Goal: Task Accomplishment & Management: Use online tool/utility

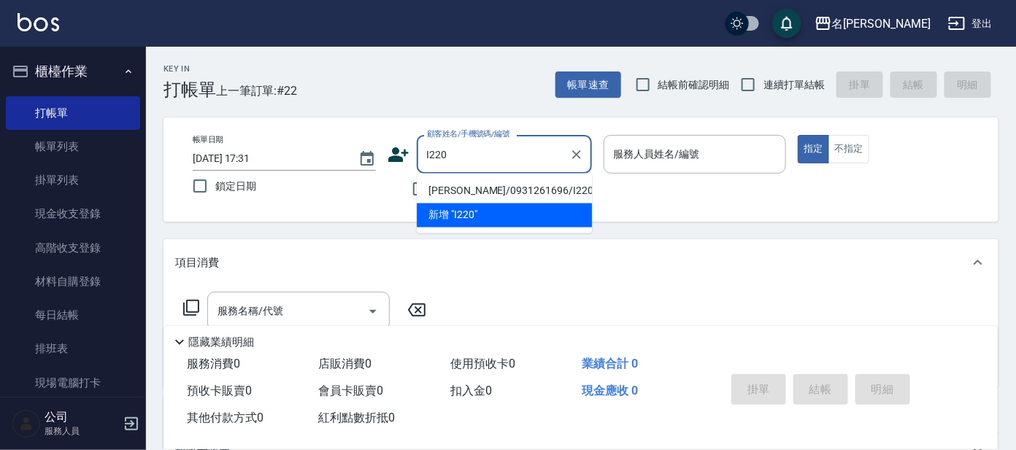
click at [568, 188] on li "[PERSON_NAME]/0931261696/I220" at bounding box center [504, 192] width 175 height 24
type input "[PERSON_NAME]/0931261696/I220"
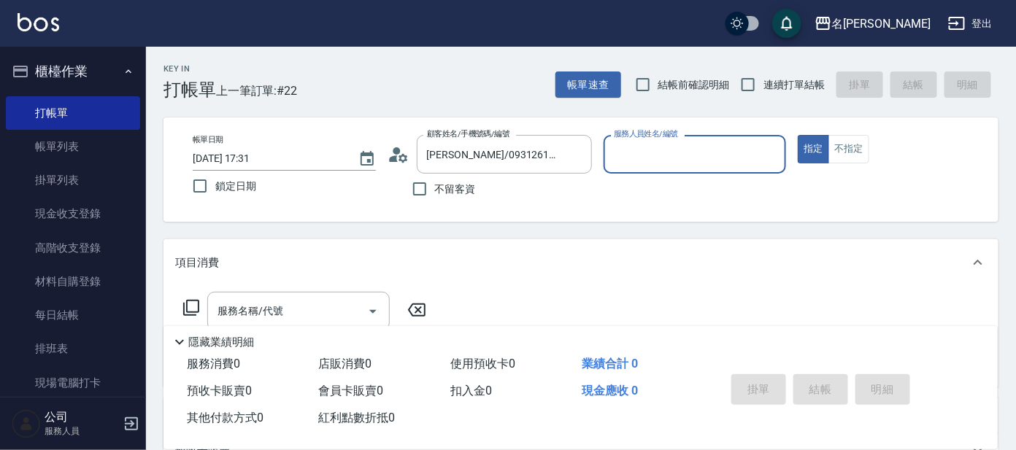
type input "Ada-9"
click at [282, 304] on input "服務名稱/代號" at bounding box center [287, 312] width 147 height 26
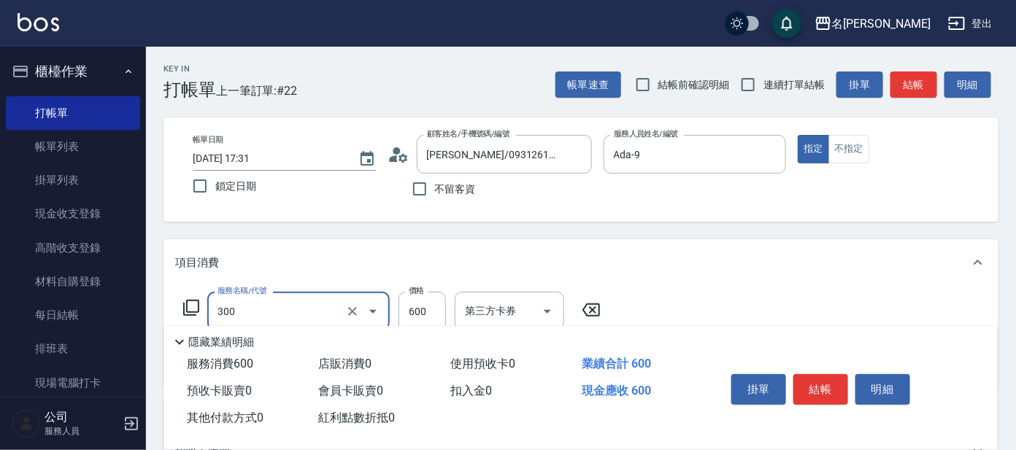
type input "剪髮 講師級設計師(300)"
click at [820, 387] on button "結帳" at bounding box center [820, 389] width 55 height 31
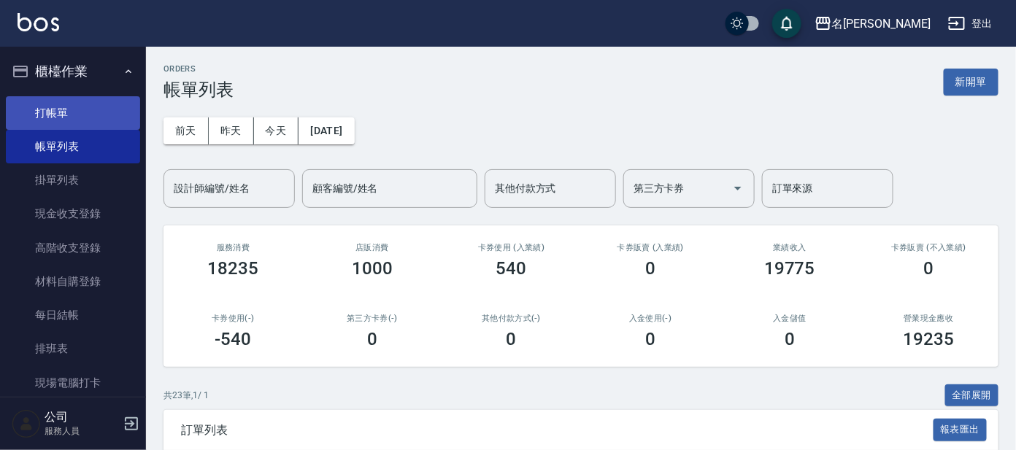
click at [62, 98] on link "打帳單" at bounding box center [73, 113] width 134 height 34
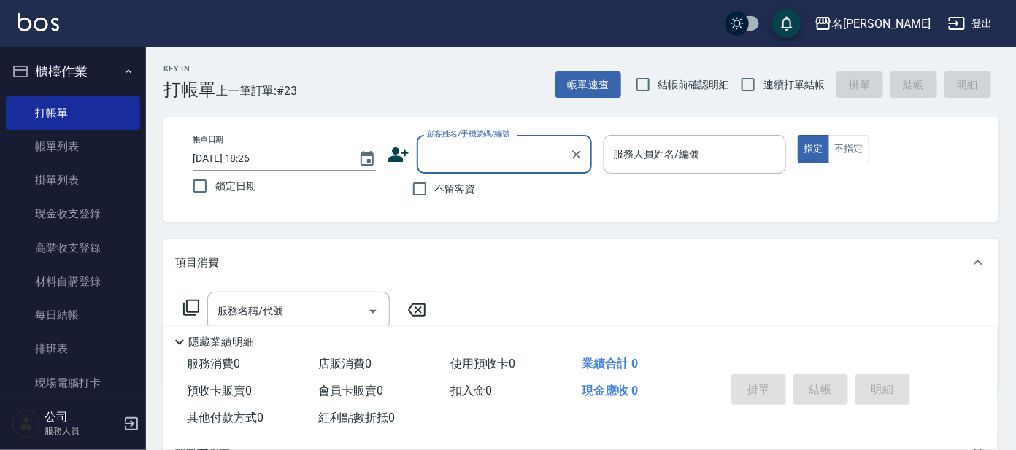
click at [495, 163] on input "顧客姓名/手機號碼/編號" at bounding box center [493, 155] width 140 height 26
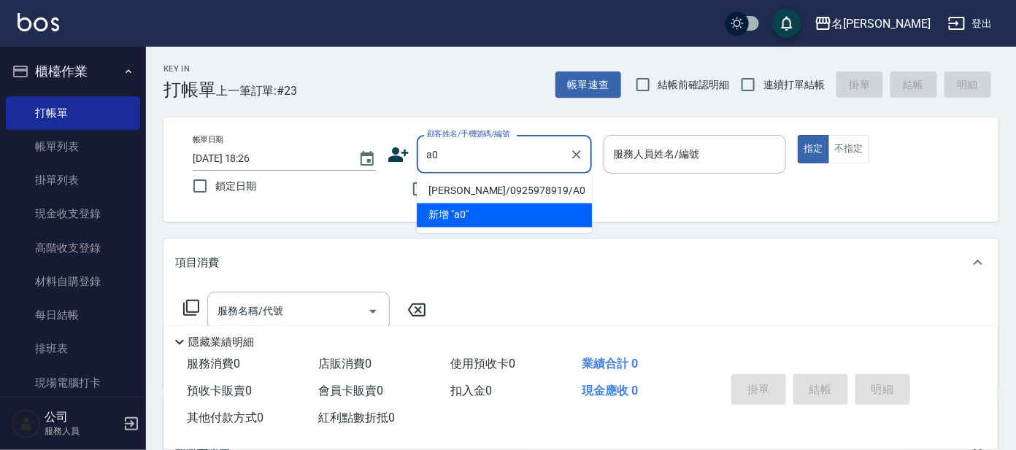
click at [517, 181] on li "[PERSON_NAME]/0925978919/A0" at bounding box center [504, 192] width 175 height 24
type input "[PERSON_NAME]/0925978919/A0"
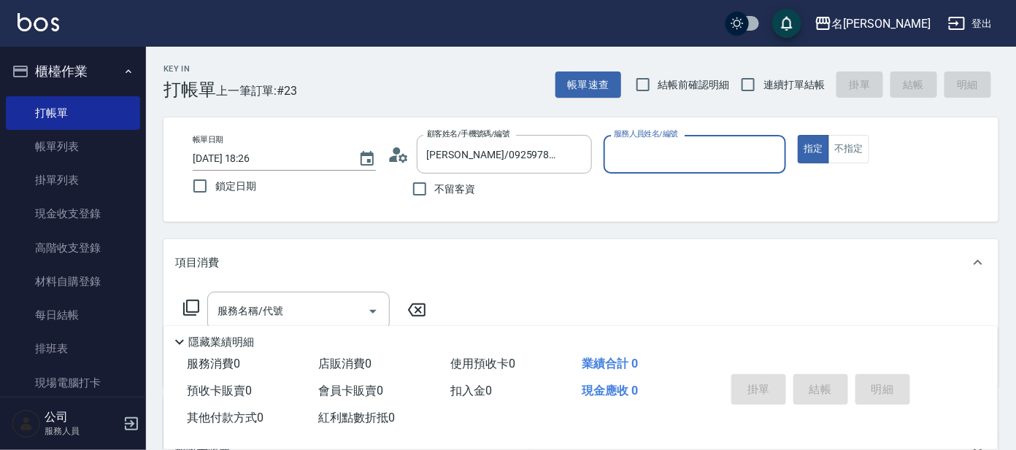
type input "[PERSON_NAME]-1"
click at [190, 300] on icon at bounding box center [191, 308] width 16 height 16
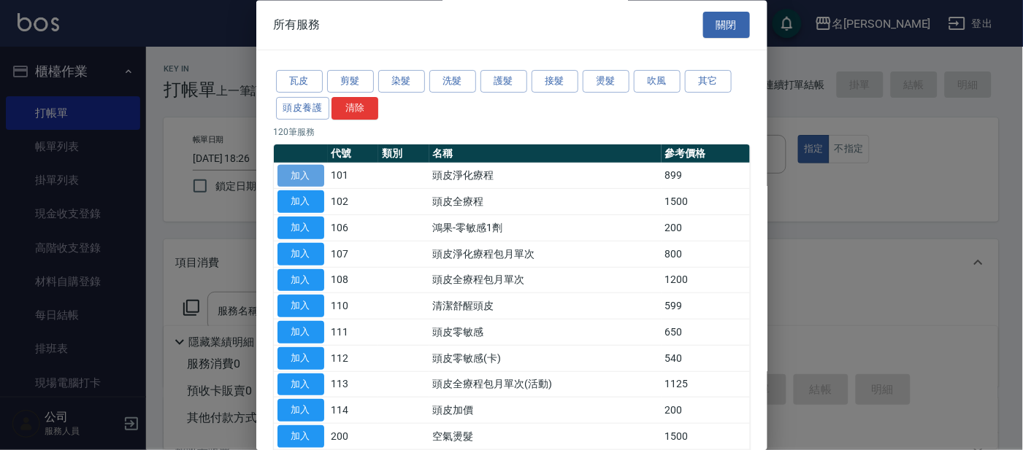
click at [310, 172] on button "加入" at bounding box center [300, 176] width 47 height 23
type input "頭皮淨化療程(101)"
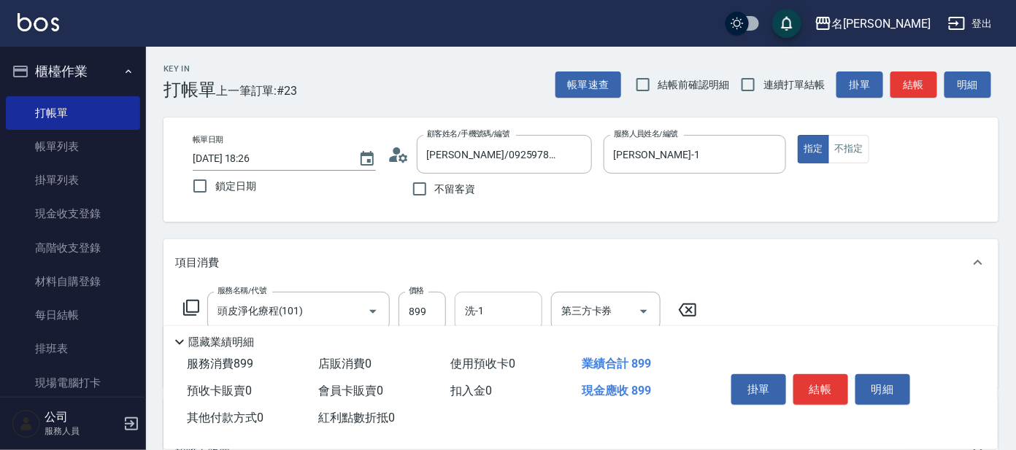
click at [507, 303] on input "洗-1" at bounding box center [498, 312] width 74 height 26
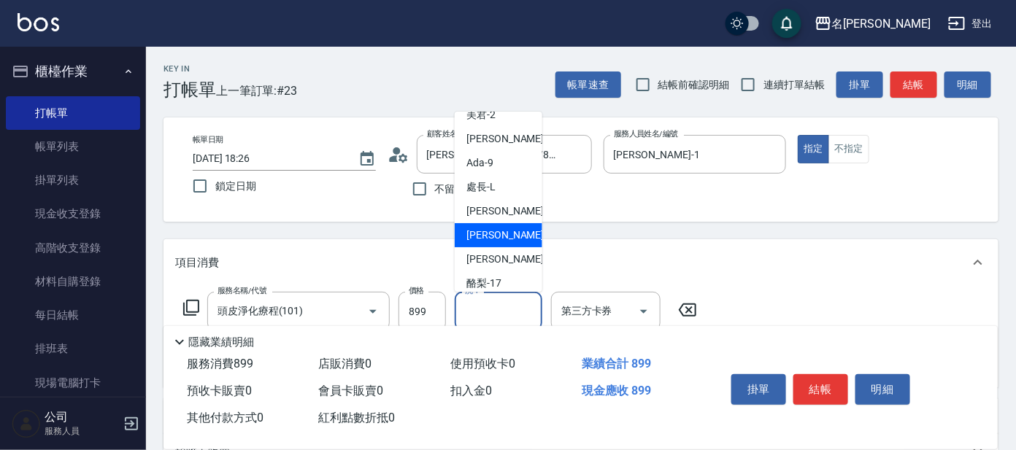
scroll to position [72, 0]
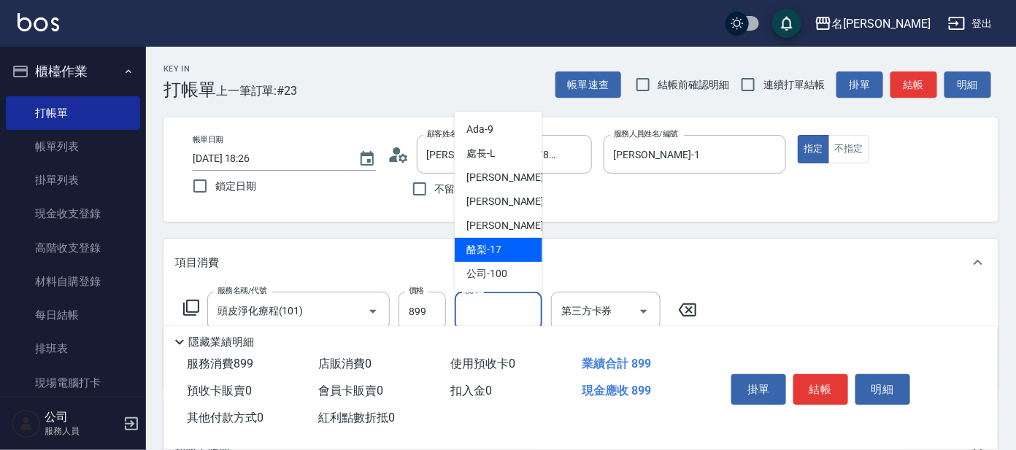
click at [496, 242] on span "酪梨 -17" at bounding box center [483, 249] width 35 height 15
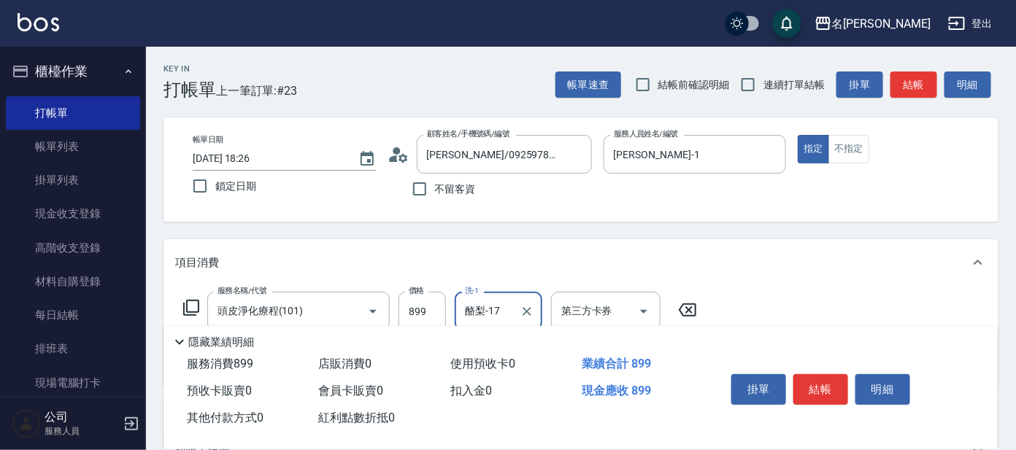
type input "酪梨-17"
click at [417, 315] on input "899" at bounding box center [422, 311] width 47 height 39
type input "799"
click at [831, 388] on button "結帳" at bounding box center [820, 389] width 55 height 31
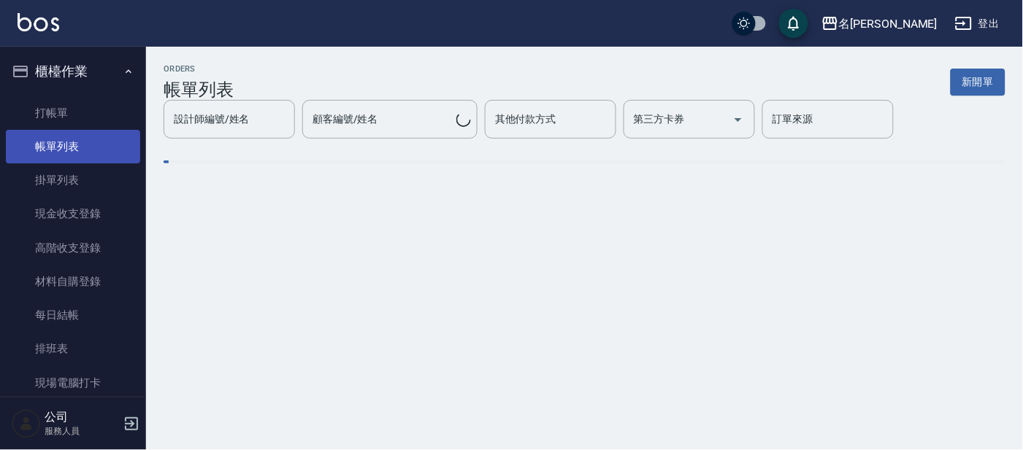
click at [57, 145] on link "帳單列表" at bounding box center [73, 147] width 134 height 34
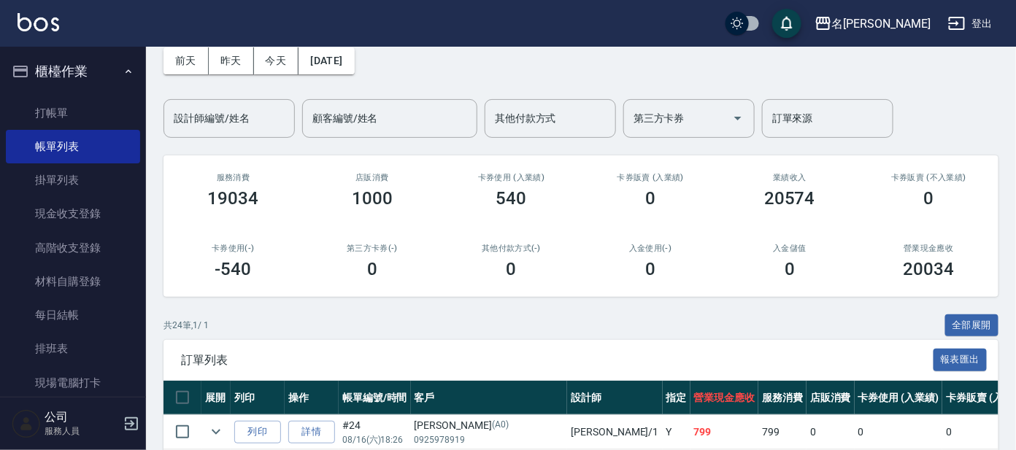
scroll to position [182, 0]
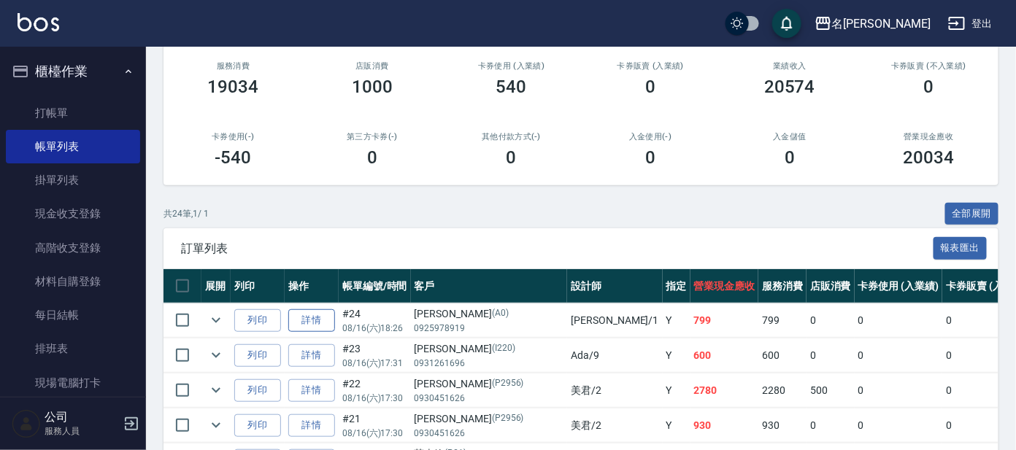
click at [309, 318] on link "詳情" at bounding box center [311, 320] width 47 height 23
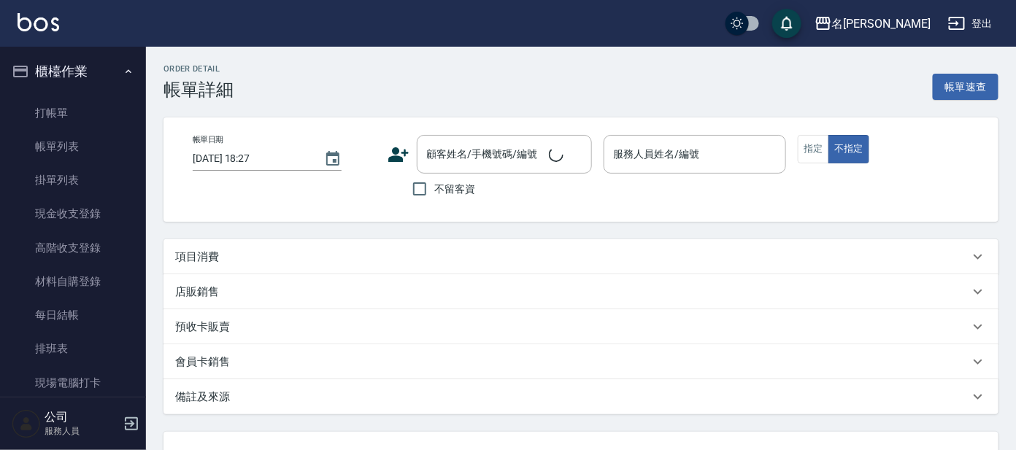
type input "[DATE] 18:26"
type input "[PERSON_NAME]-1"
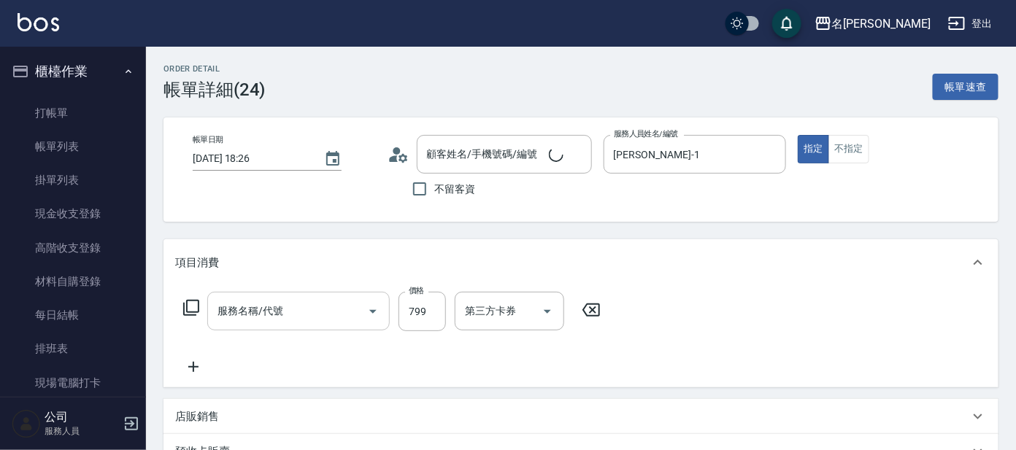
type input "[PERSON_NAME]/0925978919/A0"
type input "頭皮淨化療程(101)"
click at [834, 145] on button "不指定" at bounding box center [848, 149] width 41 height 28
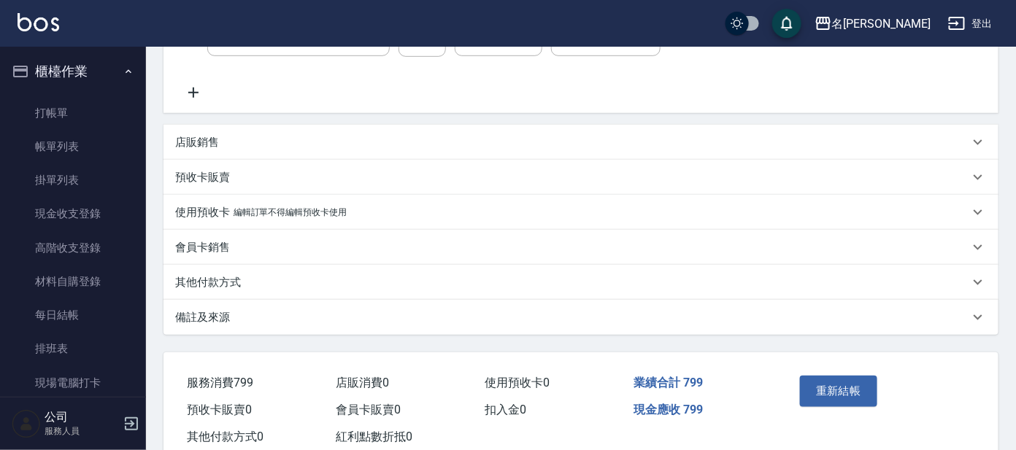
scroll to position [312, 0]
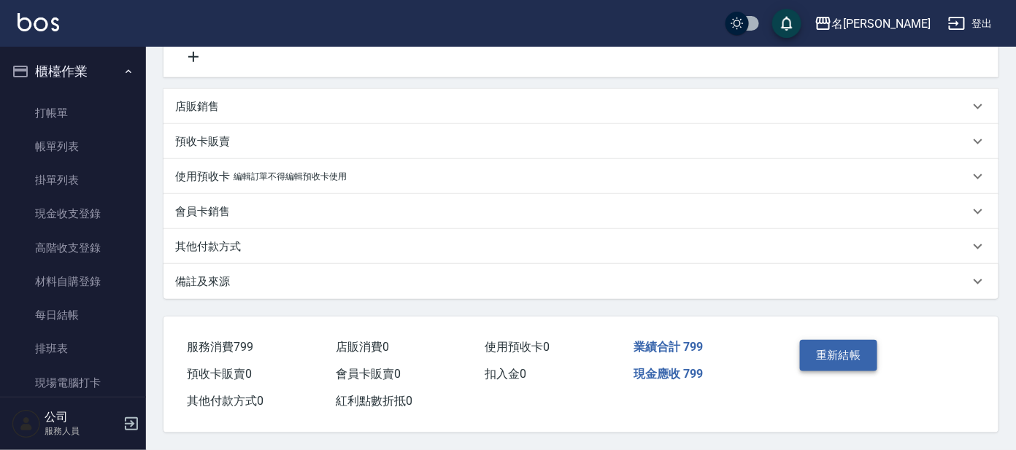
click at [866, 353] on button "重新結帳" at bounding box center [838, 355] width 77 height 31
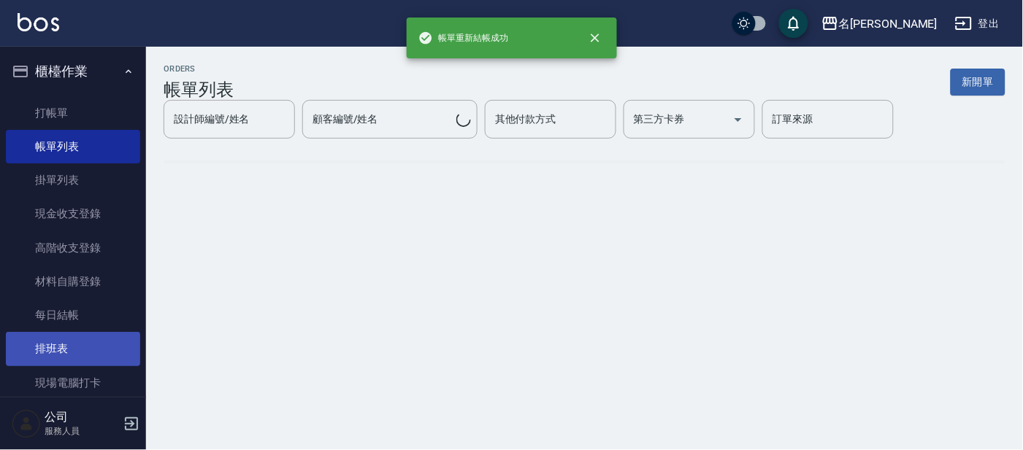
scroll to position [91, 0]
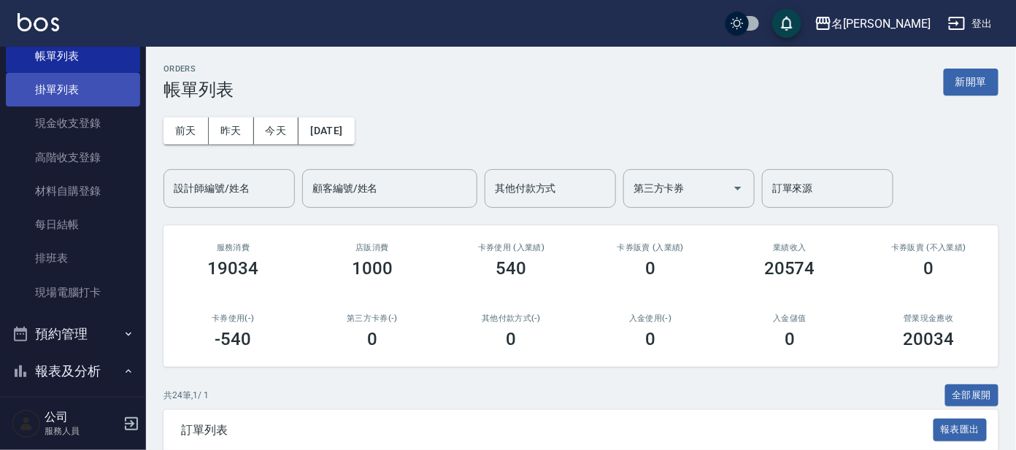
click at [38, 96] on link "掛單列表" at bounding box center [73, 90] width 134 height 34
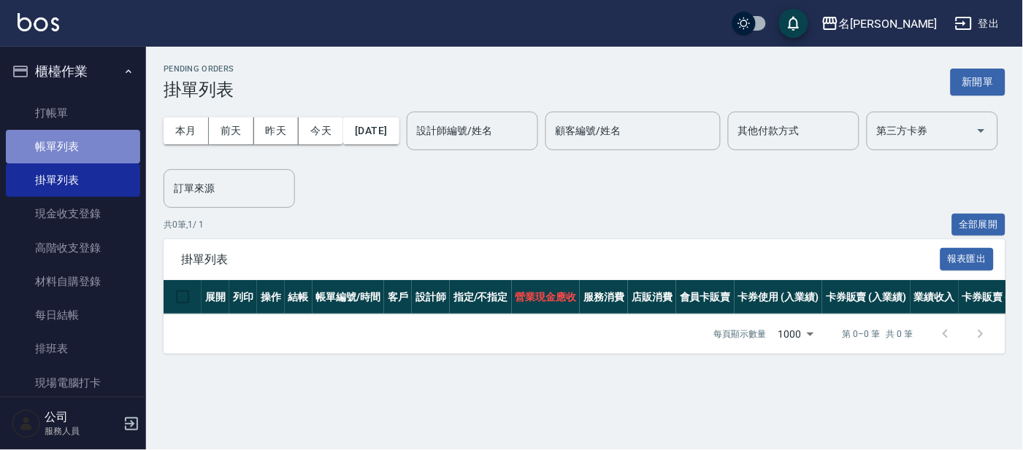
click at [112, 141] on link "帳單列表" at bounding box center [73, 147] width 134 height 34
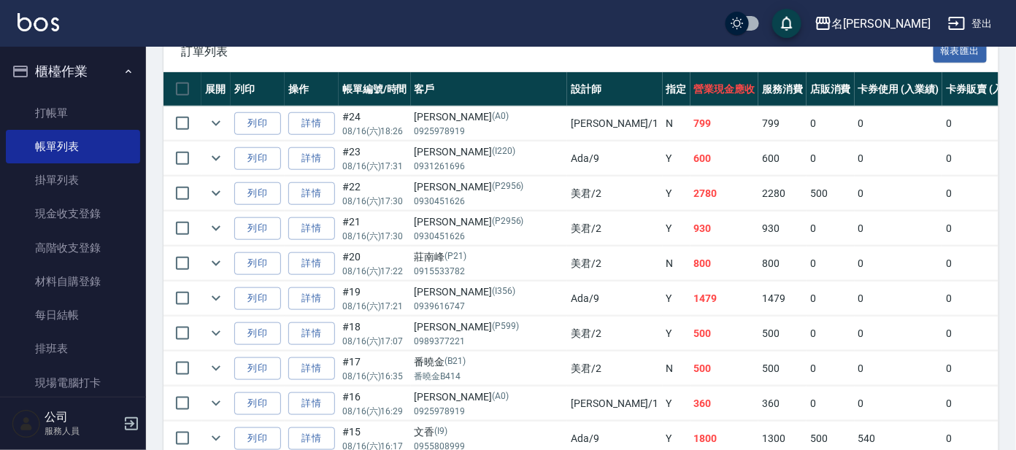
scroll to position [364, 0]
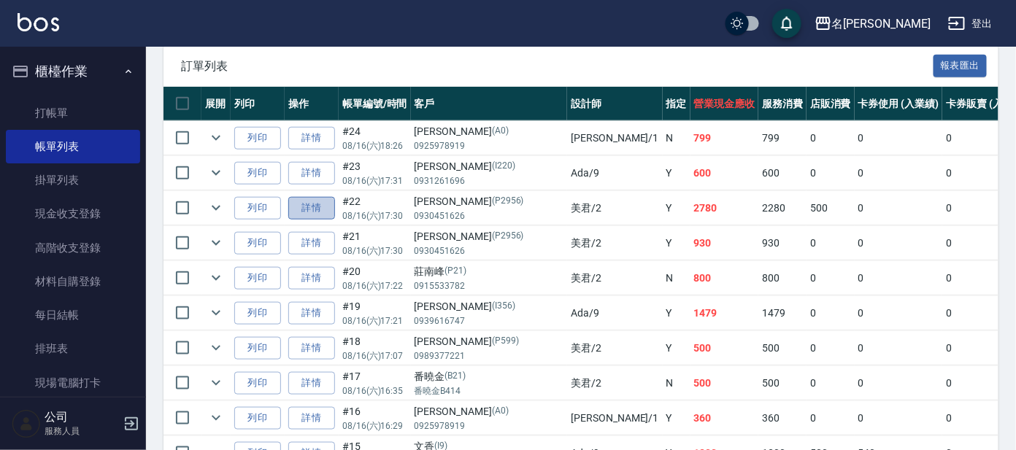
click at [311, 202] on link "詳情" at bounding box center [311, 208] width 47 height 23
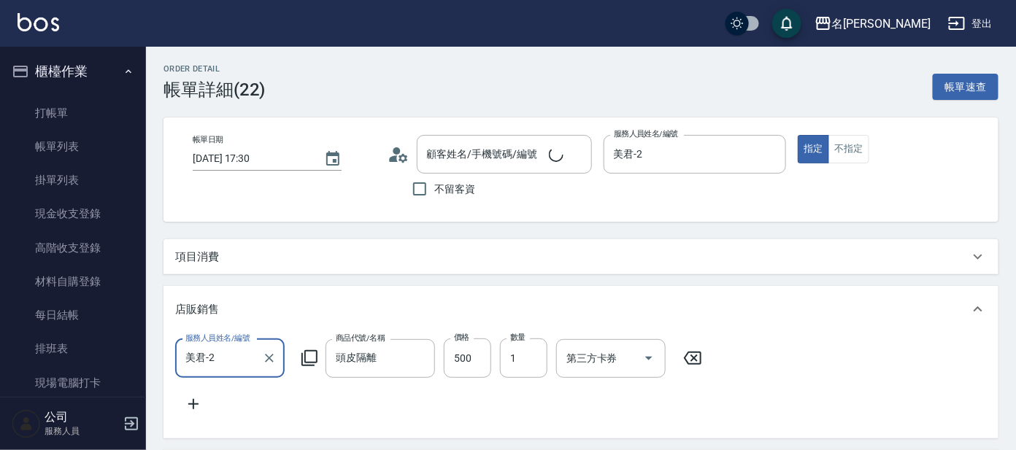
type input "[DATE] 17:30"
type input "美君-2"
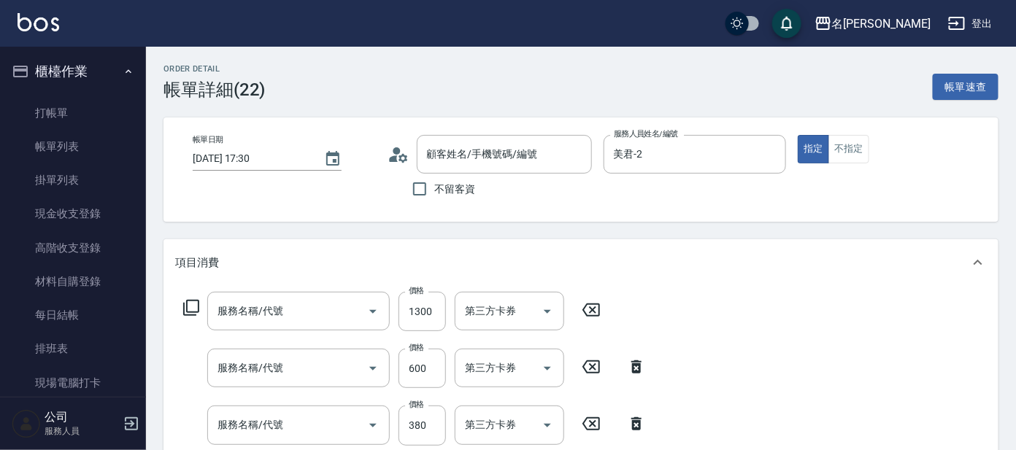
type input "[PERSON_NAME]/0930451626/P2956"
type input "染髮-髮根(403)"
type input "剪髮 講師級設計師(300)"
type input "舒壓+洗髮+養髮(518)"
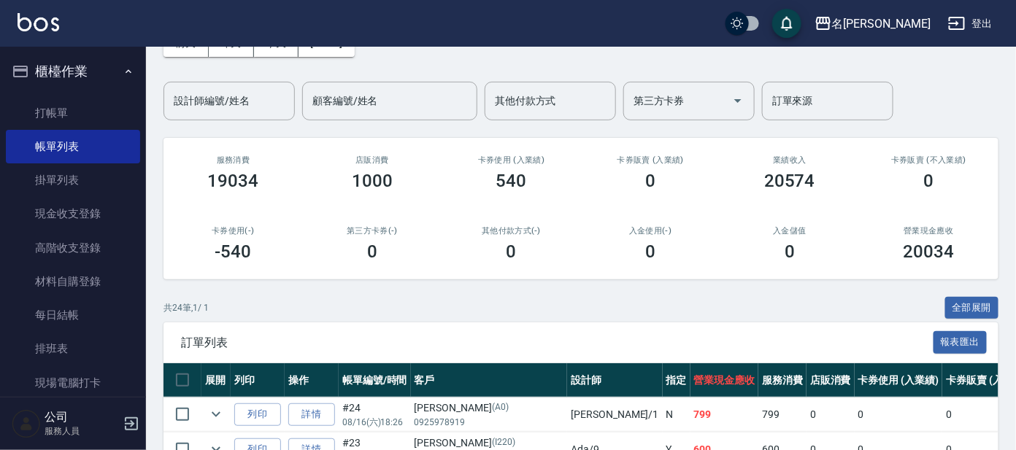
scroll to position [273, 0]
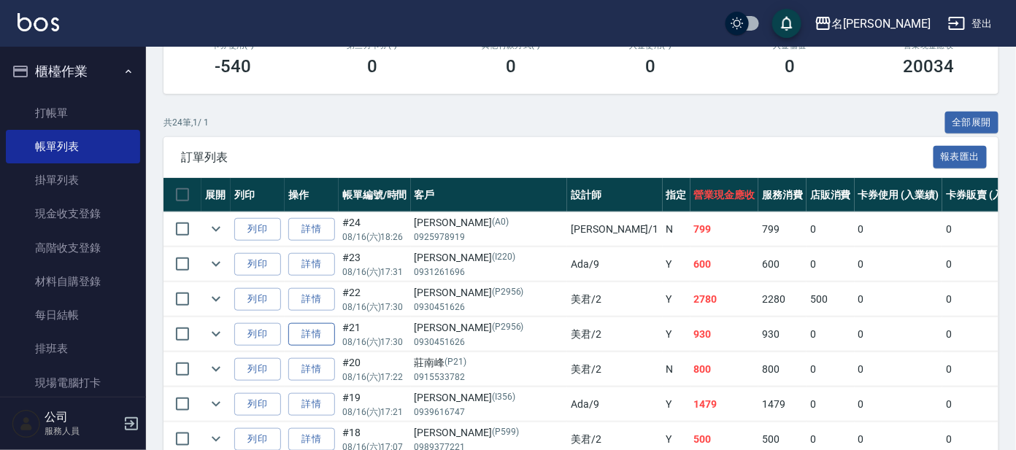
click at [325, 332] on link "詳情" at bounding box center [311, 334] width 47 height 23
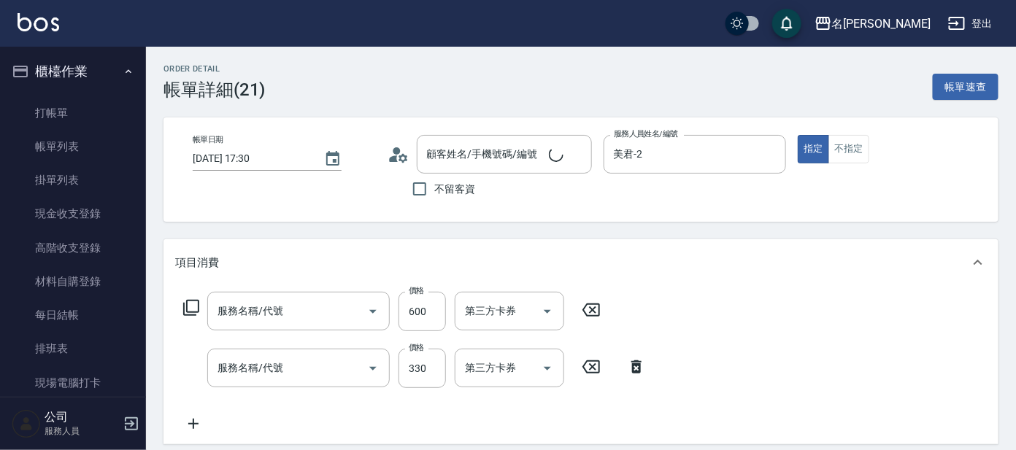
type input "[DATE] 17:30"
type input "美君-2"
type input "[PERSON_NAME]/0930451626/P2956"
type input "剪髮 講師級設計師(300)"
type input "高階洗髮(500)"
